Goal: Register for event/course

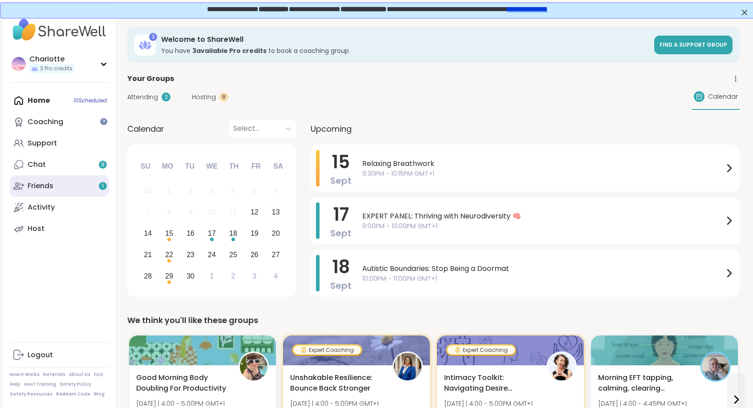
click at [53, 187] on div "Friends 1" at bounding box center [41, 186] width 26 height 10
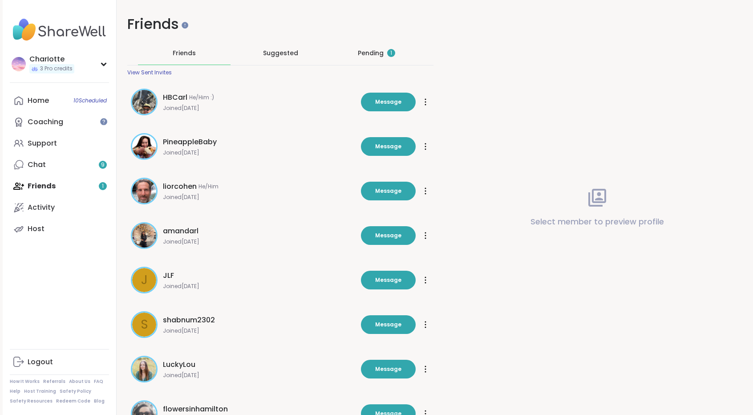
click at [376, 59] on div "Pending 1" at bounding box center [376, 52] width 93 height 23
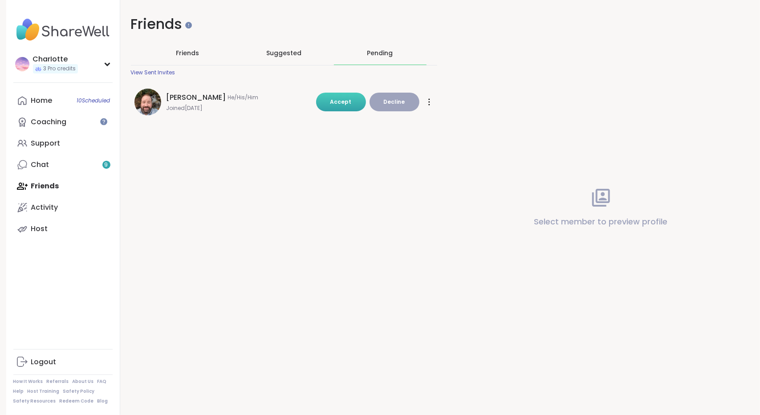
click at [353, 101] on button "Accept" at bounding box center [341, 102] width 50 height 19
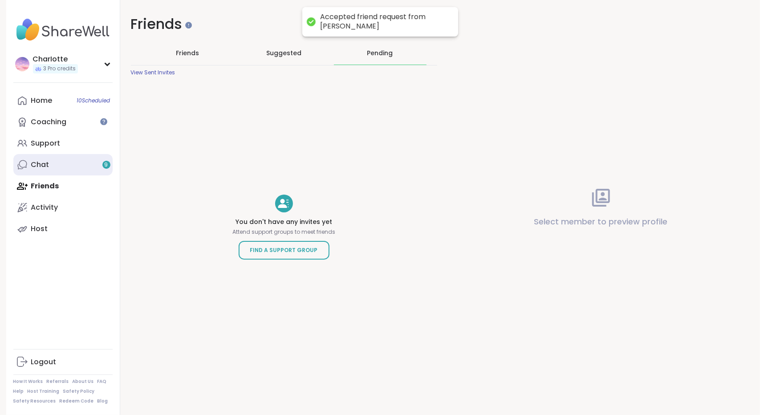
click at [69, 168] on link "Chat 9" at bounding box center [62, 164] width 99 height 21
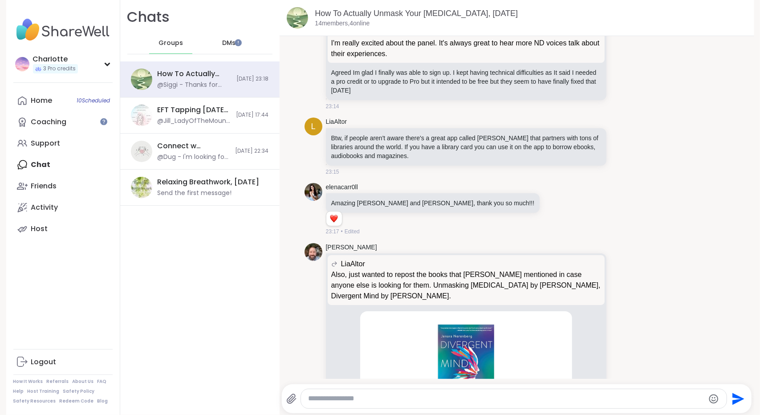
scroll to position [6678, 0]
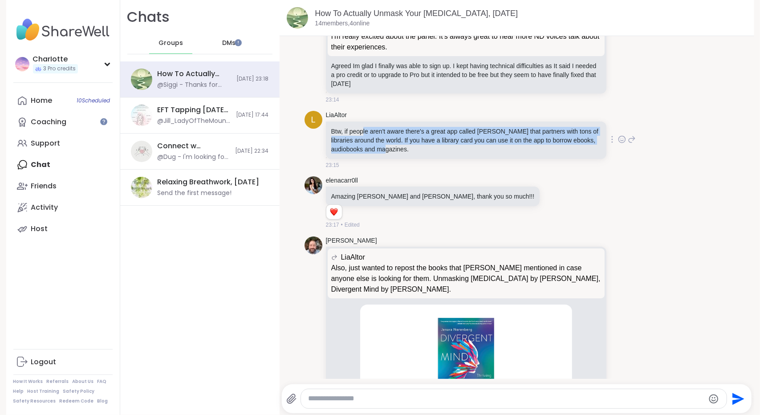
drag, startPoint x: 424, startPoint y: 141, endPoint x: 359, endPoint y: 124, distance: 67.2
click at [359, 127] on p "Btw, if people aren't aware there's a great app called [PERSON_NAME] that partn…" at bounding box center [466, 140] width 270 height 27
drag, startPoint x: 359, startPoint y: 124, endPoint x: 438, endPoint y: 136, distance: 80.6
click at [438, 136] on p "Btw, if people aren't aware there's a great app called [PERSON_NAME] that partn…" at bounding box center [466, 140] width 270 height 27
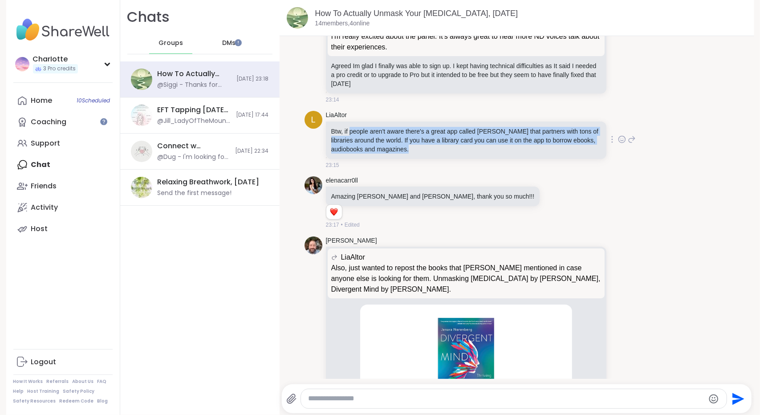
click at [438, 136] on p "Btw, if people aren't aware there's a great app called [PERSON_NAME] that partn…" at bounding box center [466, 140] width 270 height 27
drag, startPoint x: 438, startPoint y: 136, endPoint x: 345, endPoint y: 124, distance: 93.8
click at [345, 127] on p "Btw, if people aren't aware there's a great app called [PERSON_NAME] that partn…" at bounding box center [466, 140] width 270 height 27
drag, startPoint x: 345, startPoint y: 124, endPoint x: 400, endPoint y: 137, distance: 56.8
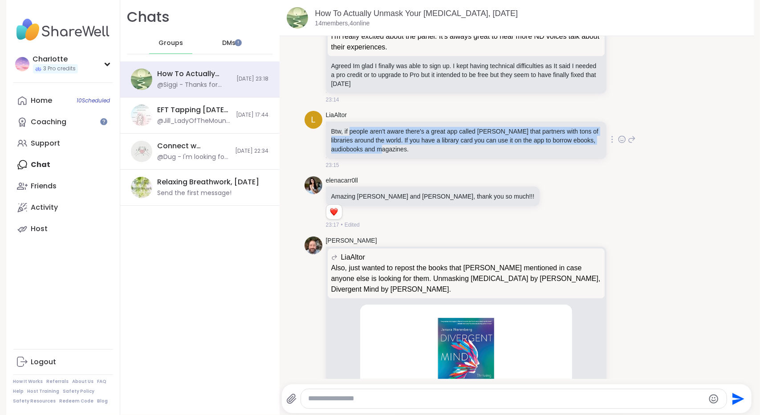
click at [400, 137] on p "Btw, if people aren't aware there's a great app called [PERSON_NAME] that partn…" at bounding box center [466, 140] width 270 height 27
drag, startPoint x: 400, startPoint y: 137, endPoint x: 343, endPoint y: 124, distance: 59.5
click at [343, 127] on p "Btw, if people aren't aware there's a great app called [PERSON_NAME] that partn…" at bounding box center [466, 140] width 270 height 27
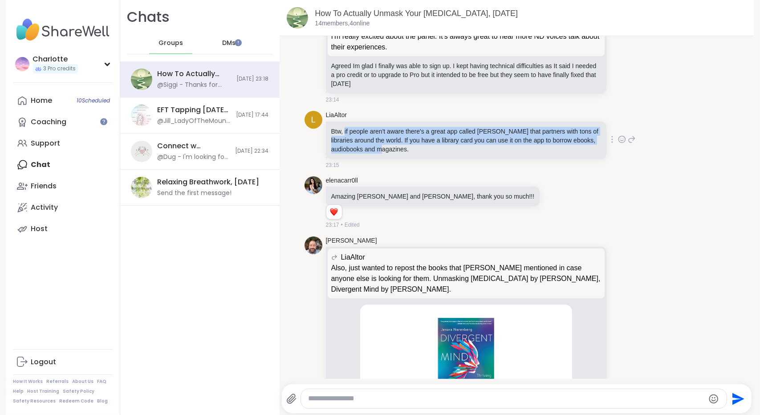
drag, startPoint x: 343, startPoint y: 124, endPoint x: 399, endPoint y: 144, distance: 60.1
click at [399, 144] on p "Btw, if people aren't aware there's a great app called [PERSON_NAME] that partn…" at bounding box center [466, 140] width 270 height 27
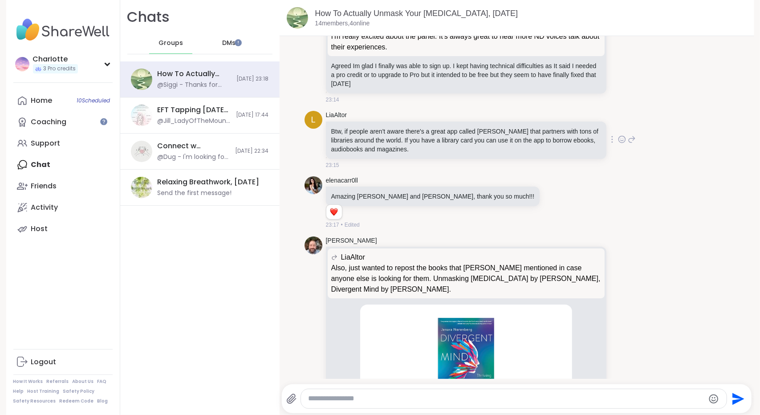
click at [618, 135] on icon at bounding box center [622, 139] width 8 height 9
click at [542, 116] on button "Select Reaction: Heart" at bounding box center [551, 125] width 18 height 18
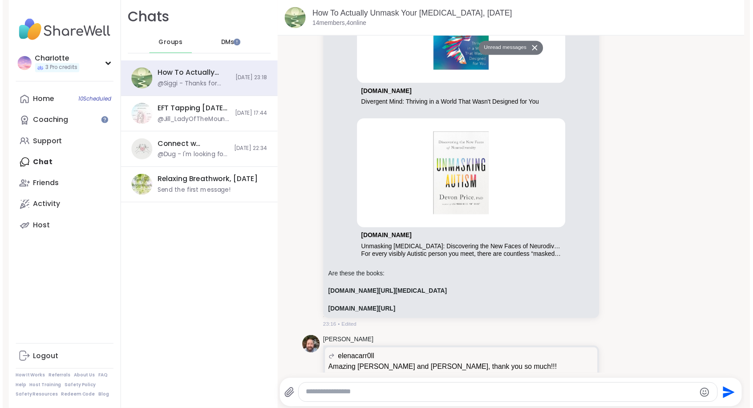
scroll to position [7117, 0]
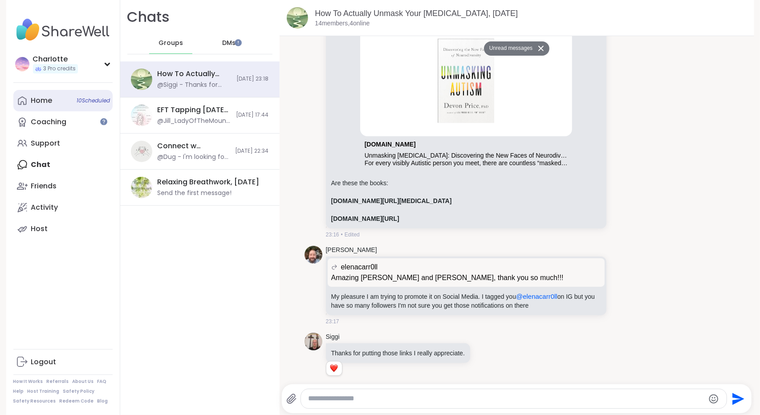
click at [65, 97] on link "Home 10 Scheduled" at bounding box center [62, 100] width 99 height 21
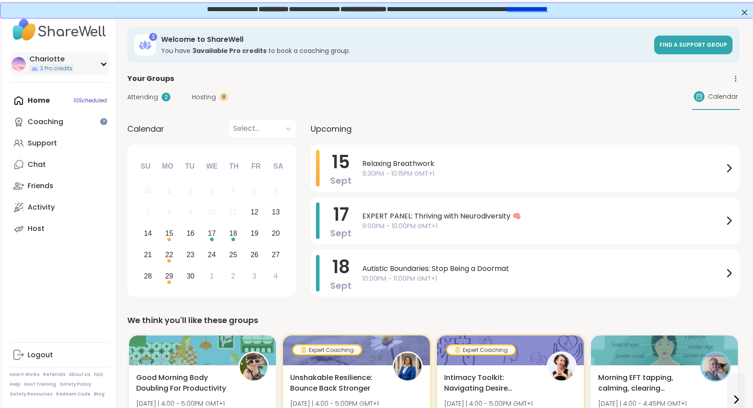
click at [81, 67] on div "CharIotte 3 Pro credits" at bounding box center [59, 64] width 99 height 23
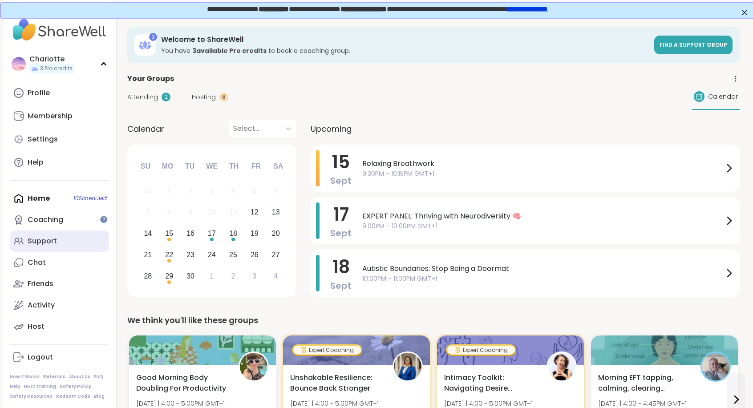
click at [49, 239] on div "Support" at bounding box center [42, 241] width 29 height 10
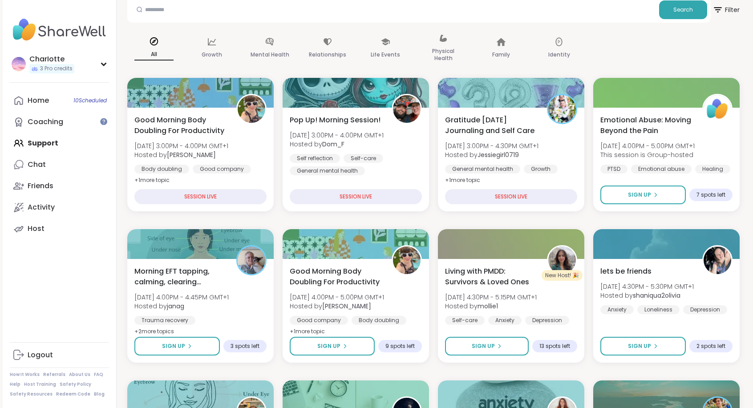
scroll to position [125, 0]
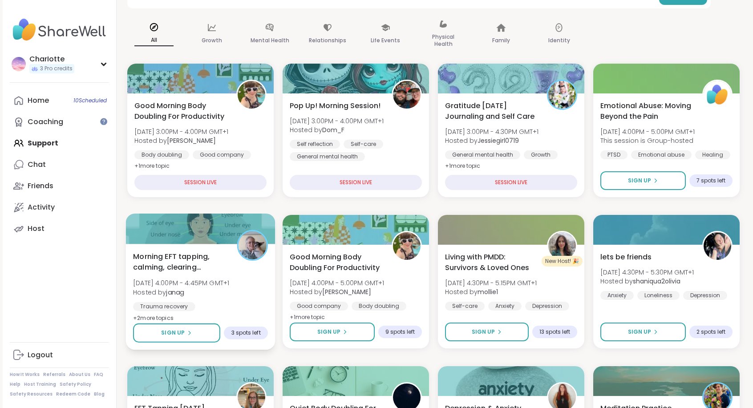
click at [187, 268] on span "Morning EFT tapping, calming, clearing exercises" at bounding box center [180, 262] width 94 height 22
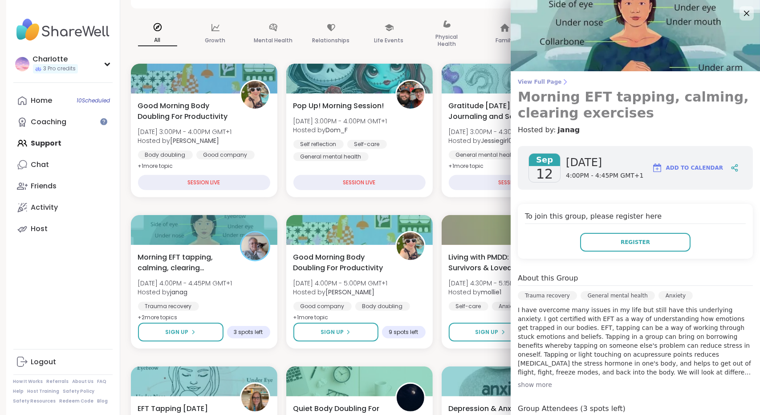
click at [561, 79] on icon at bounding box center [564, 81] width 7 height 7
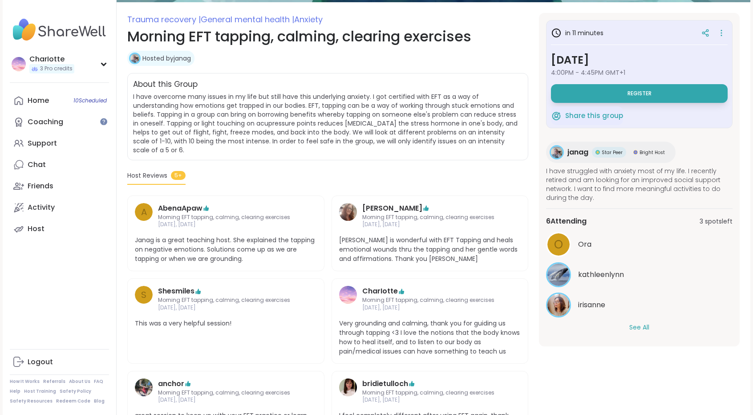
scroll to position [116, 0]
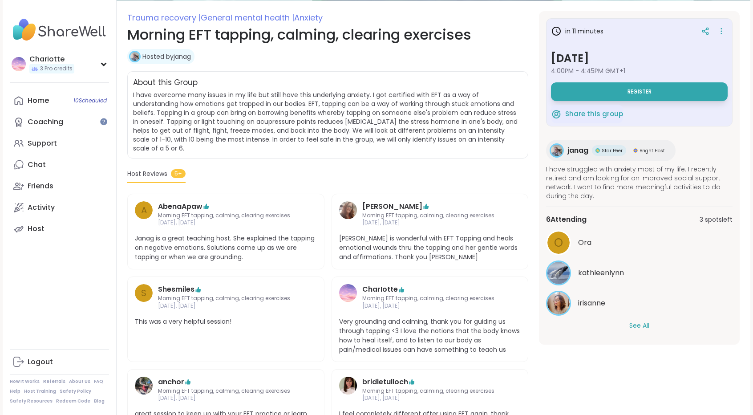
click at [635, 325] on button "See All" at bounding box center [639, 325] width 20 height 9
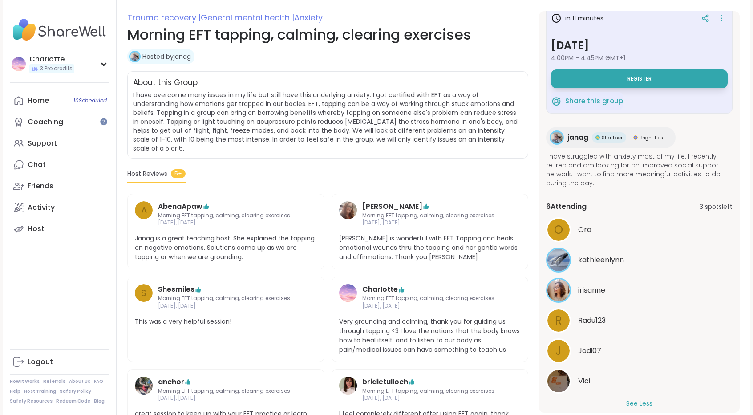
scroll to position [0, 0]
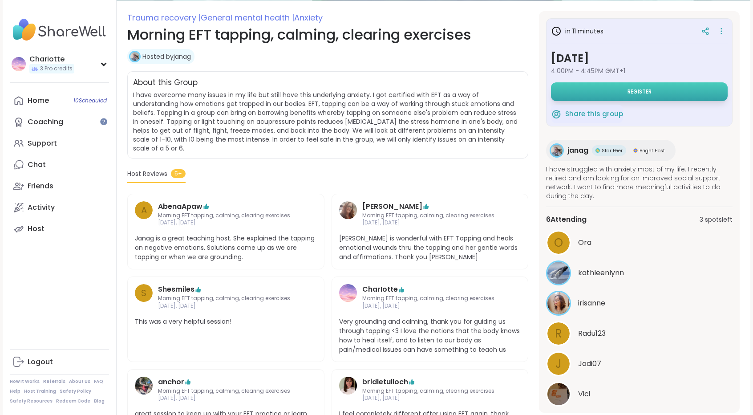
click at [630, 89] on span "Register" at bounding box center [639, 91] width 24 height 7
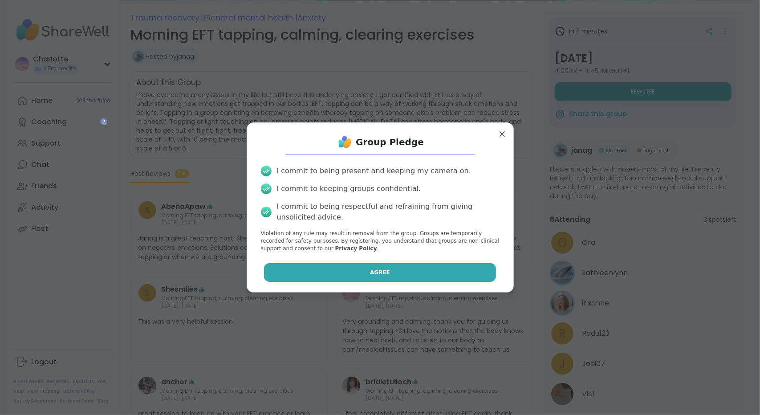
click at [303, 267] on button "Agree" at bounding box center [380, 272] width 232 height 19
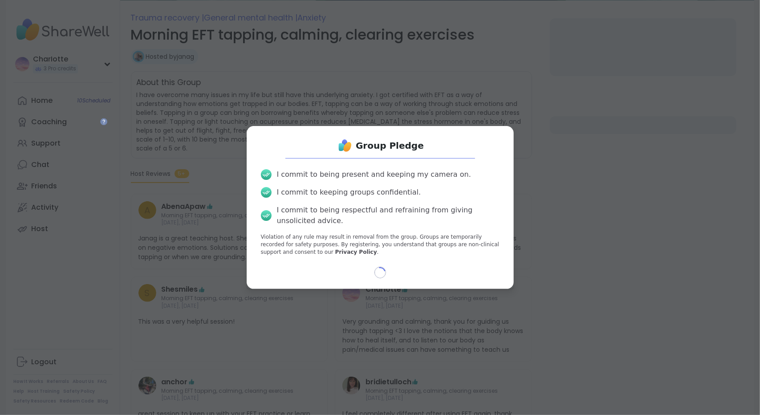
select select "**"
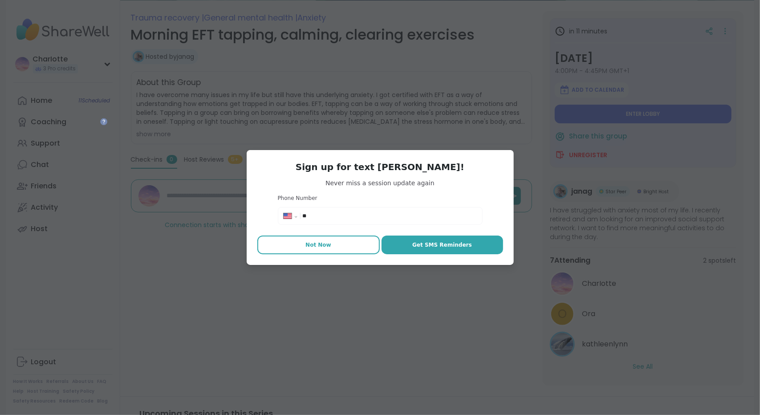
click at [307, 246] on span "Not Now" at bounding box center [318, 245] width 26 height 8
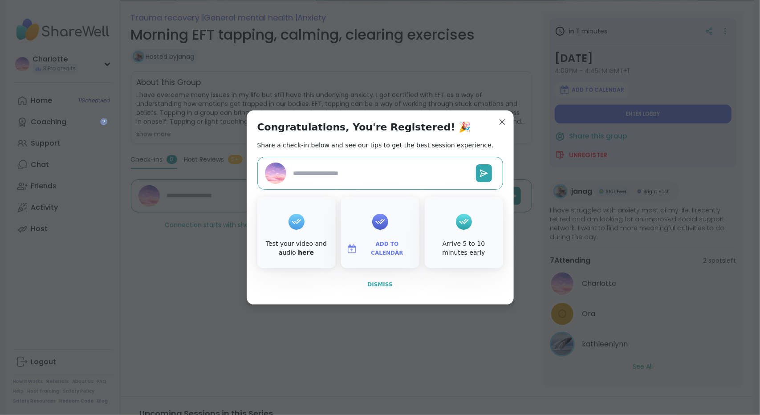
click at [376, 283] on span "Dismiss" at bounding box center [379, 284] width 25 height 6
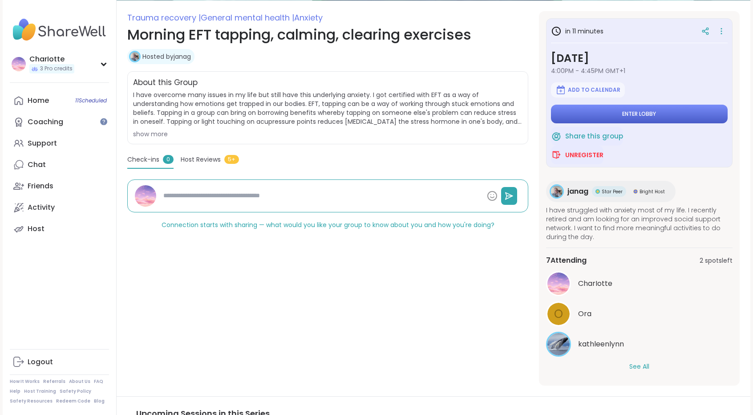
click at [648, 110] on span "Enter lobby" at bounding box center [640, 113] width 34 height 7
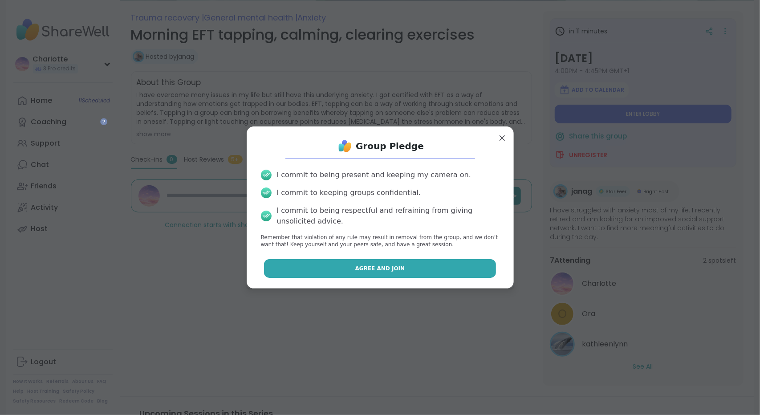
click at [411, 259] on button "Agree and Join" at bounding box center [380, 268] width 232 height 19
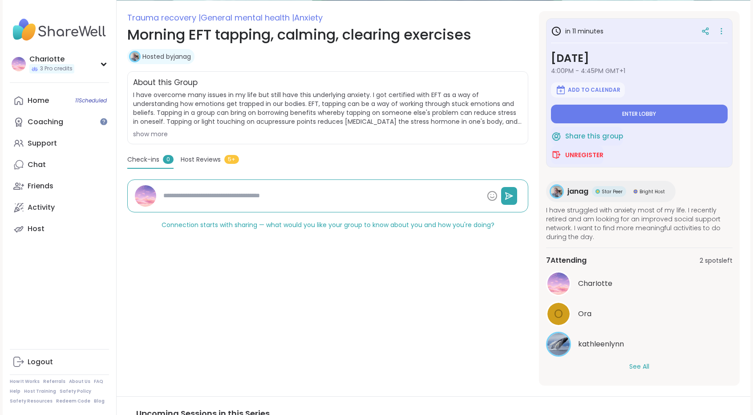
type textarea "*"
